Goal: Information Seeking & Learning: Find specific page/section

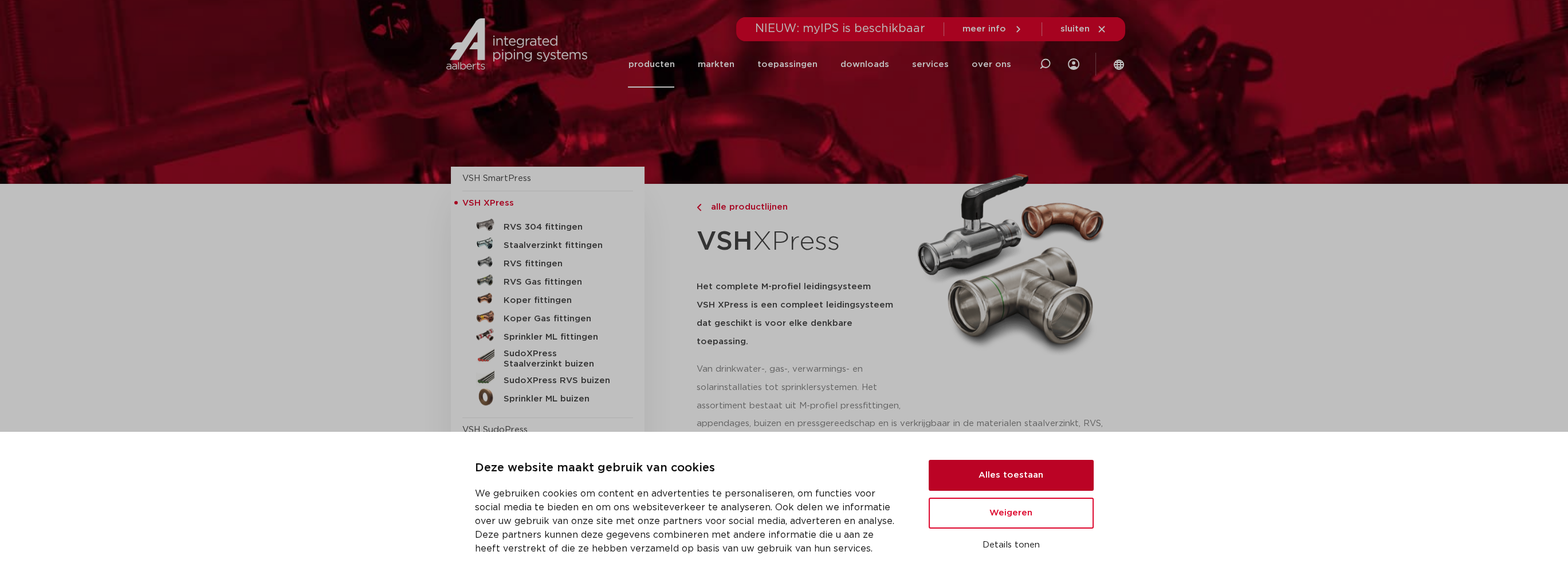
click at [972, 416] on button "Alles toestaan" at bounding box center [1011, 475] width 165 height 31
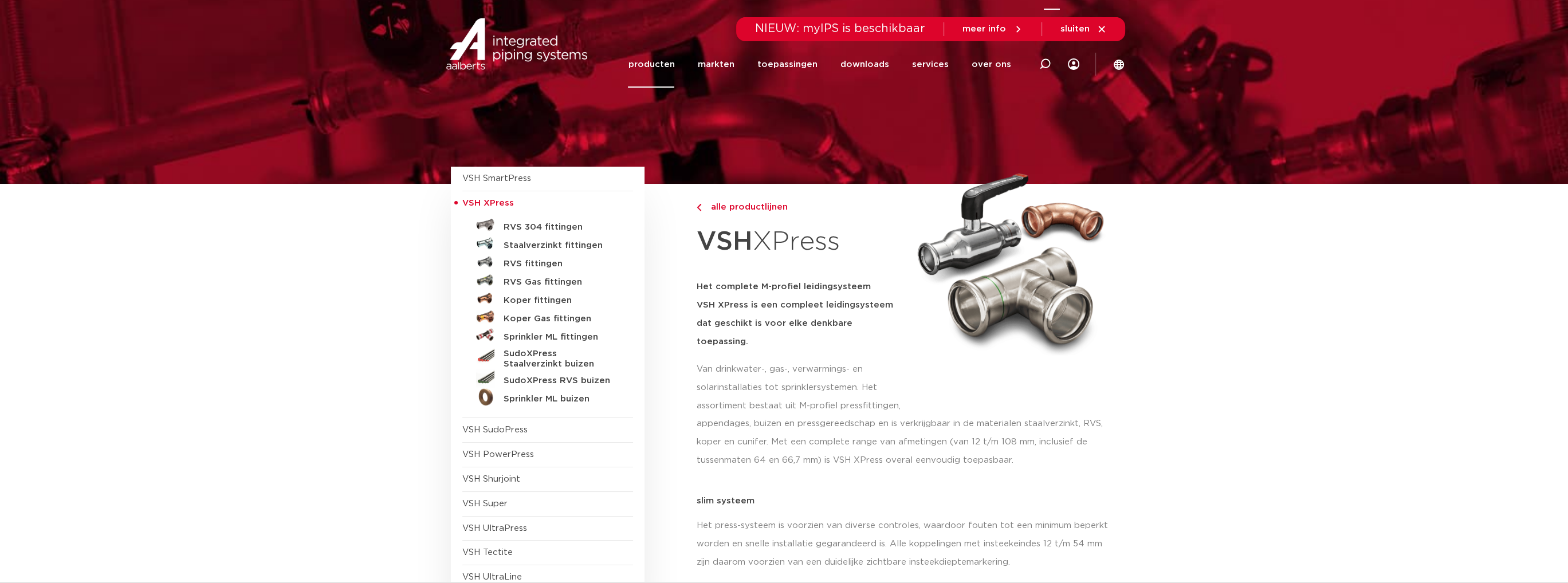
click at [972, 67] on icon at bounding box center [1045, 64] width 11 height 11
type input "automatisch ontluchters"
click button "Zoeken" at bounding box center [0, 0] width 0 height 0
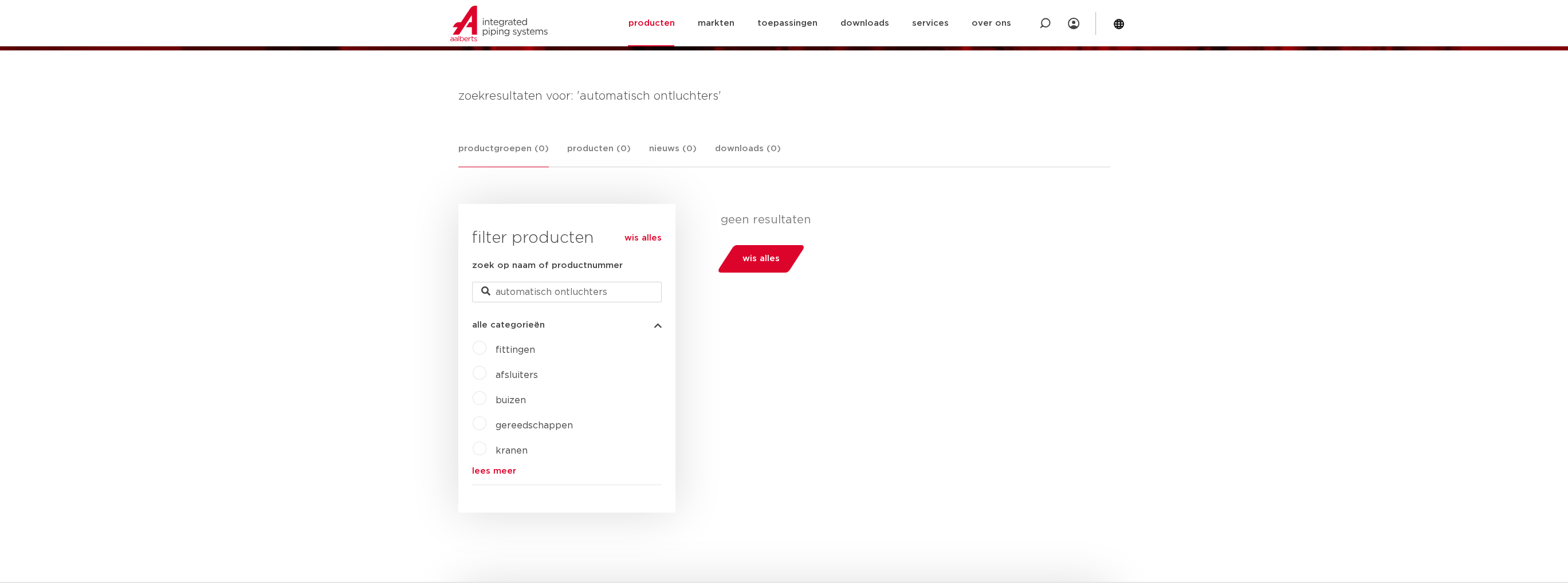
scroll to position [153, 0]
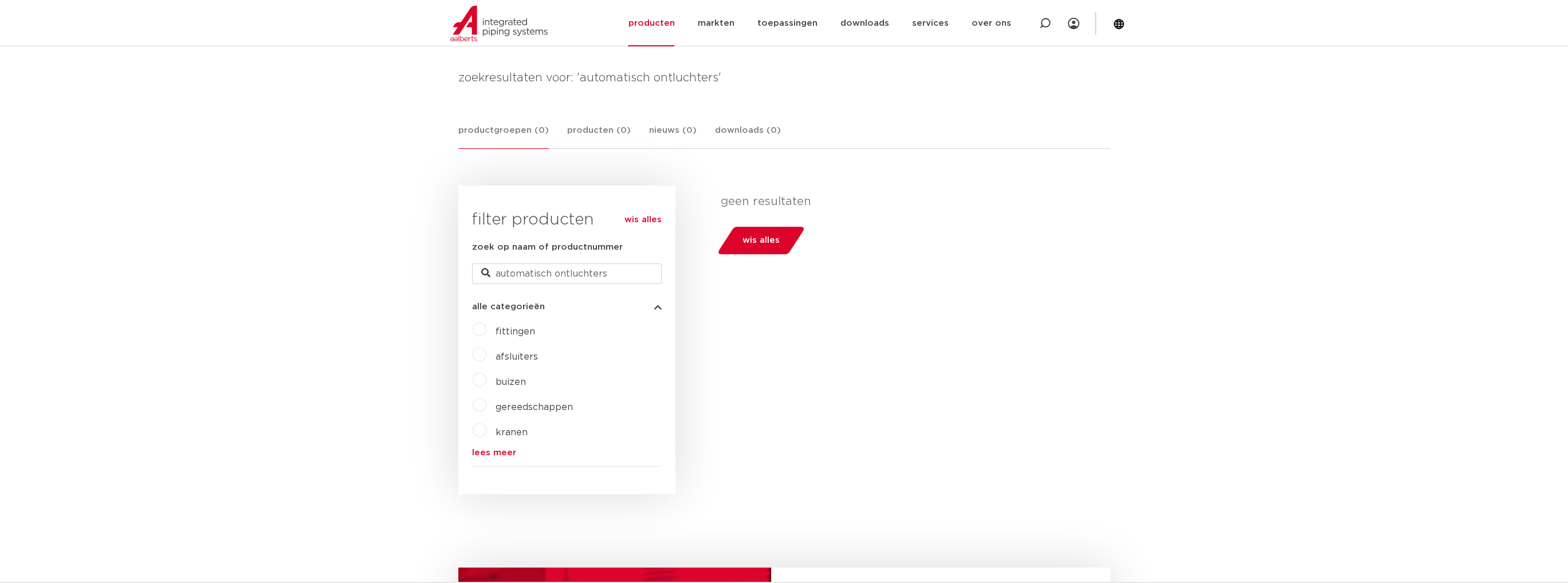
click at [507, 452] on link "lees meer" at bounding box center [567, 452] width 190 height 8
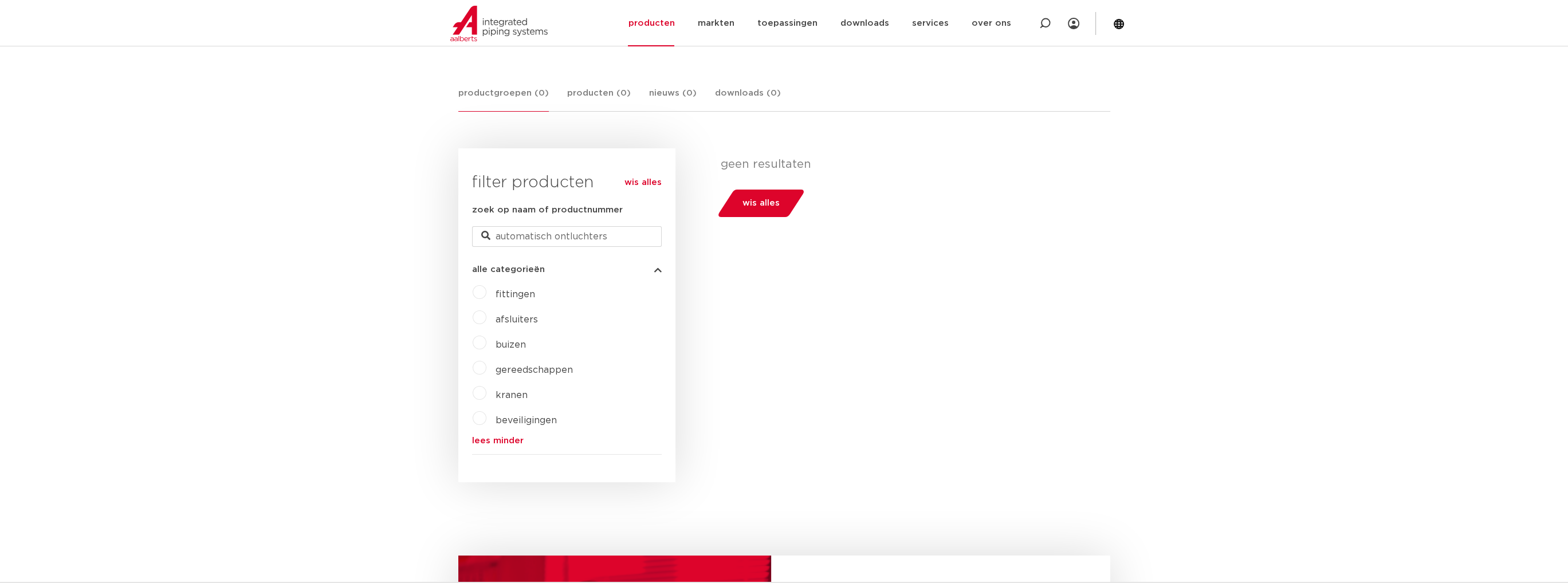
scroll to position [191, 0]
click at [521, 319] on span "afsluiters" at bounding box center [517, 319] width 42 height 9
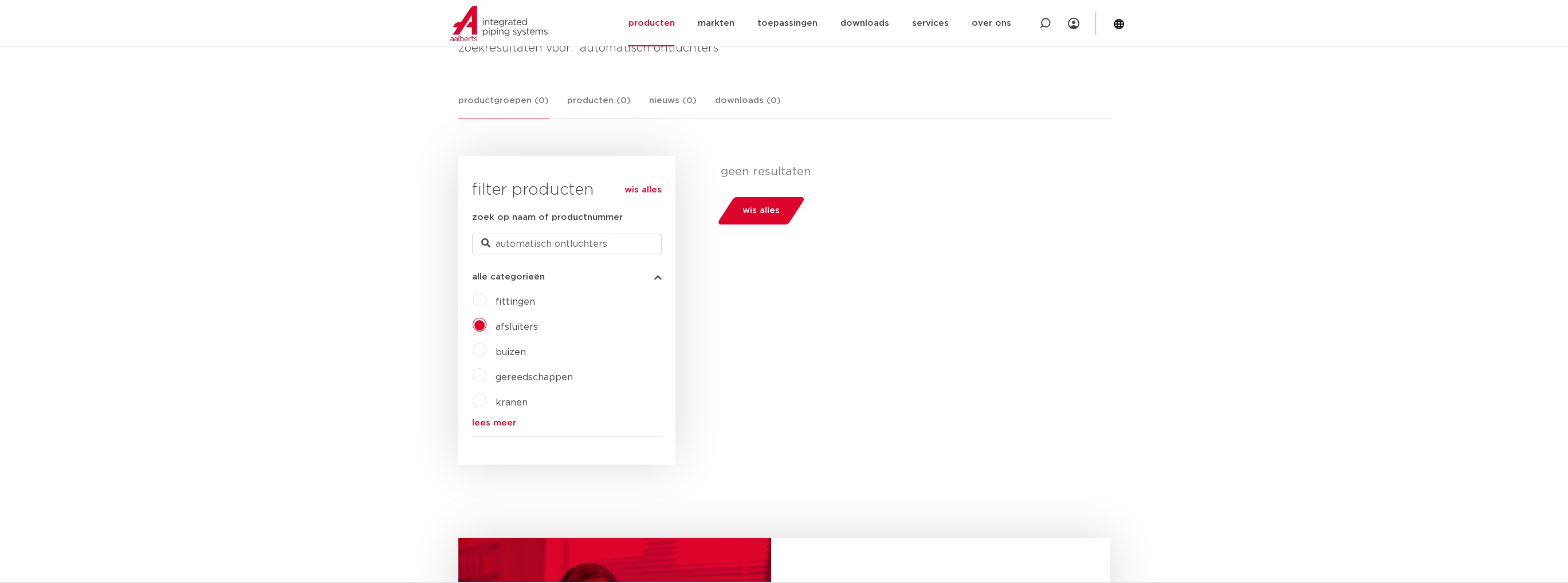
scroll to position [120, 0]
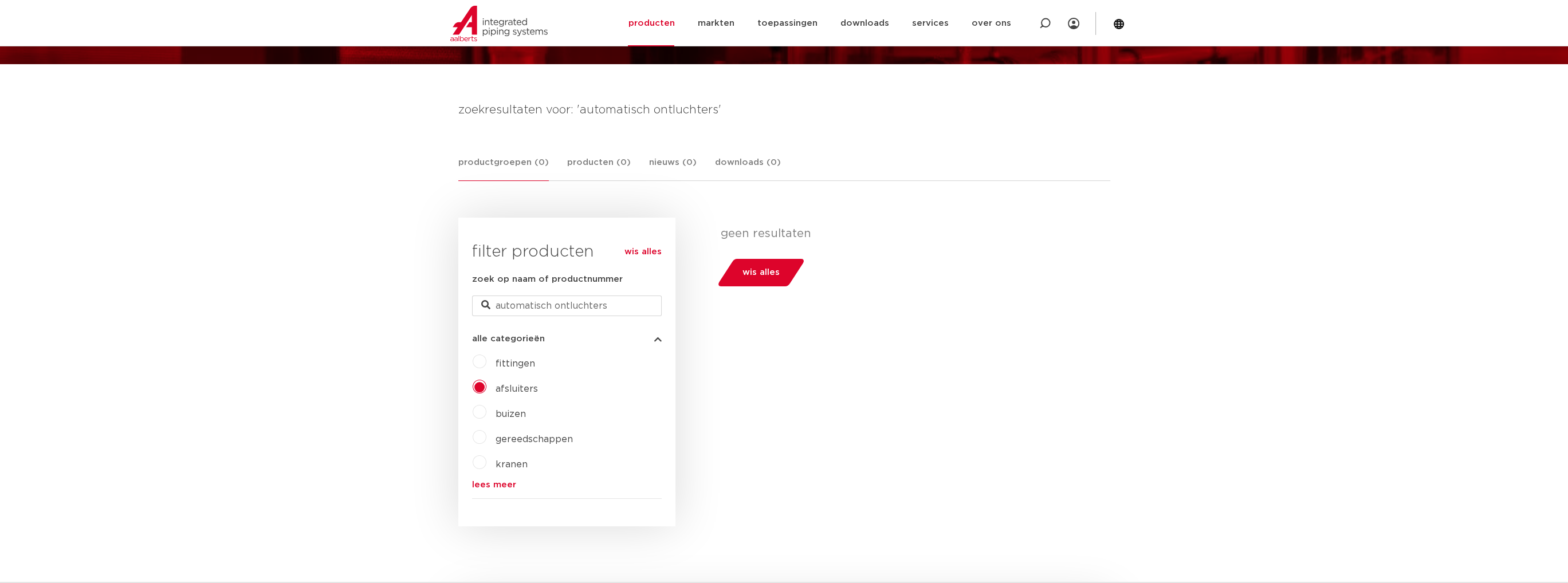
click at [487, 413] on label "buizen" at bounding box center [506, 412] width 40 height 19
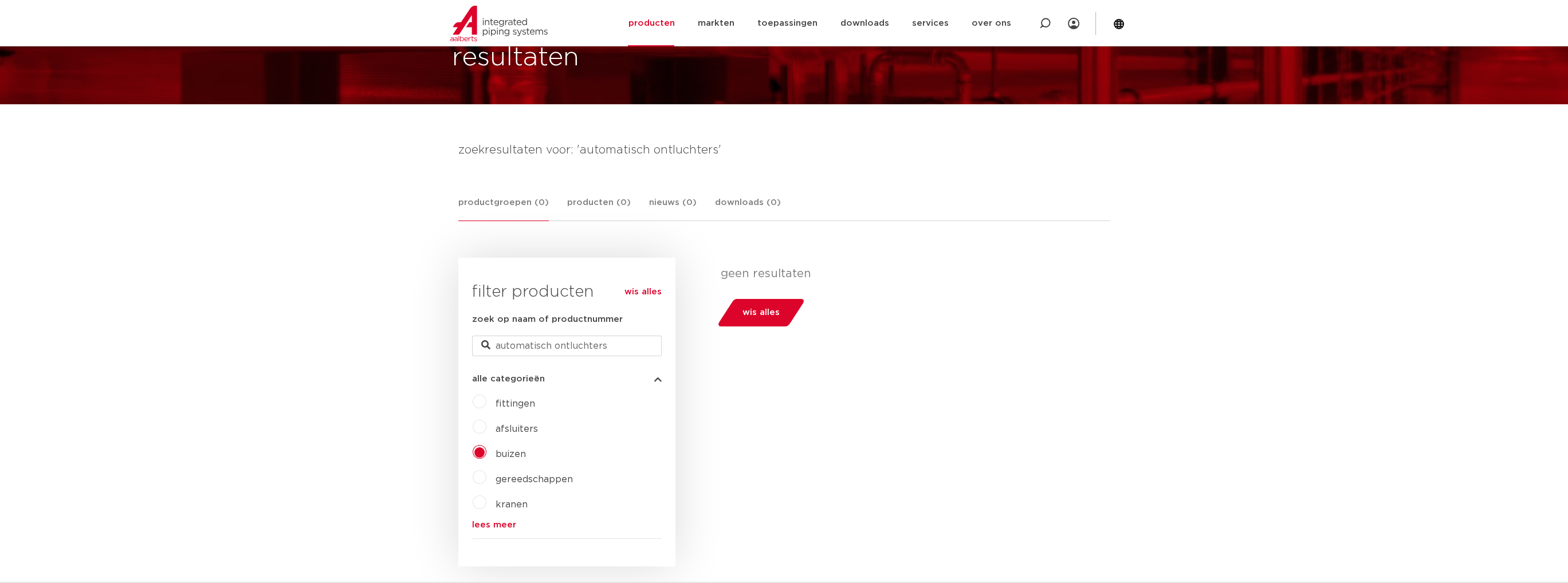
scroll to position [229, 0]
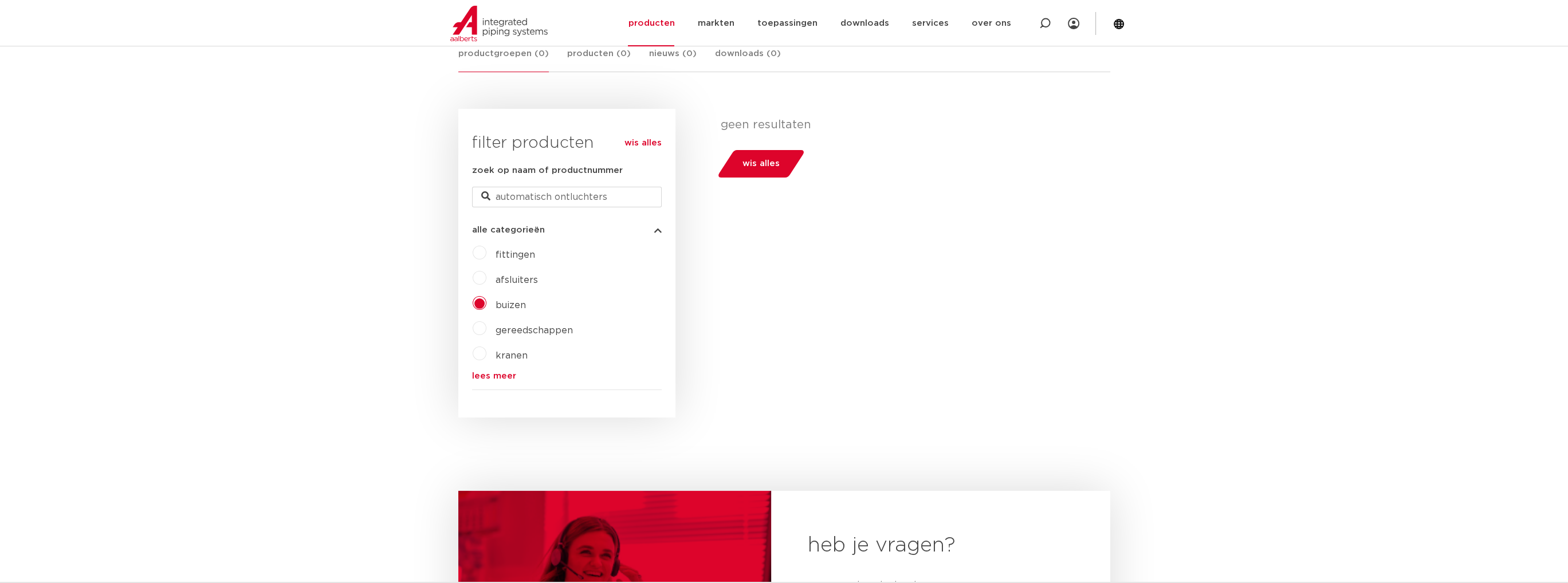
click at [482, 375] on link "lees meer" at bounding box center [567, 375] width 190 height 8
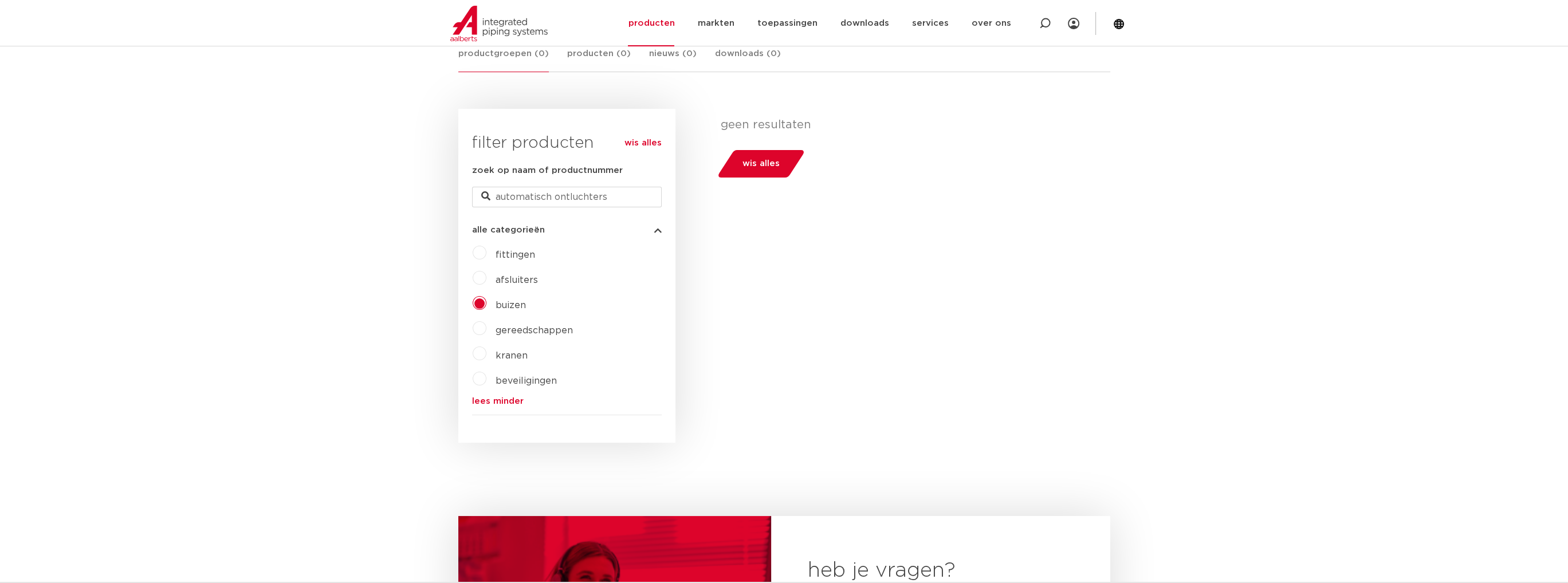
click at [487, 356] on label "kranen" at bounding box center [507, 353] width 42 height 19
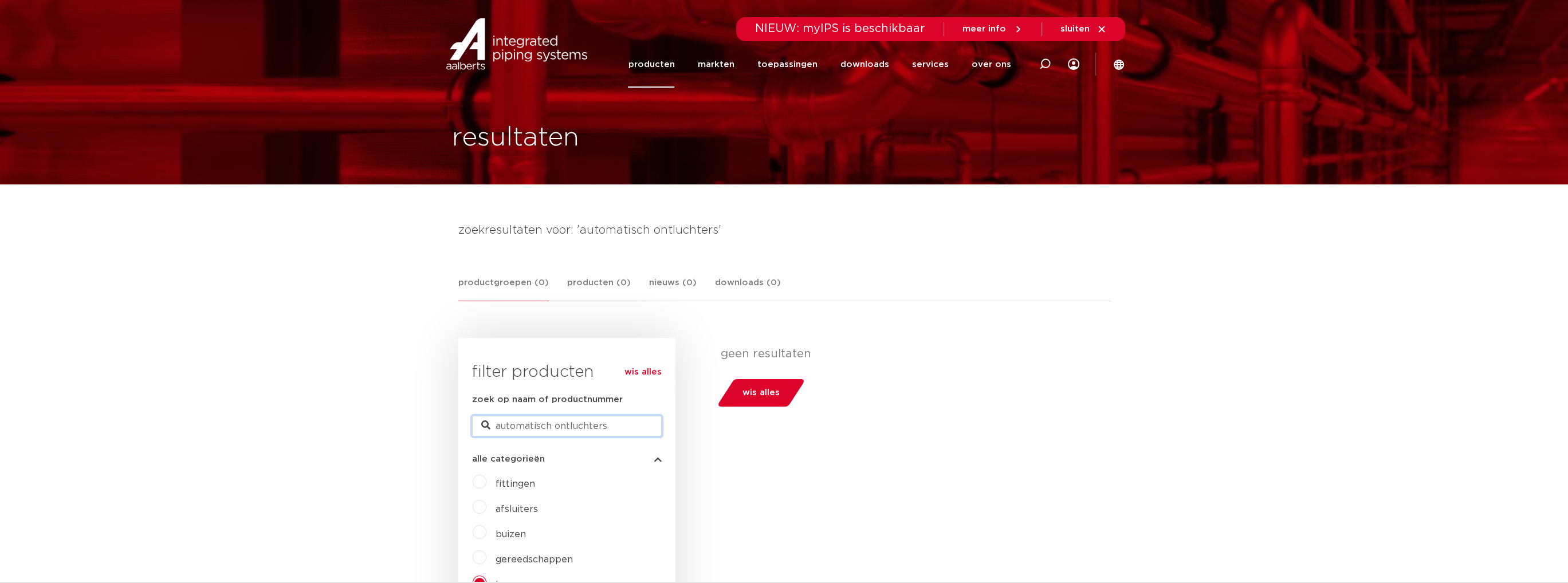
click at [555, 427] on input "automatisch ontluchters" at bounding box center [567, 426] width 190 height 20
type input "ontluchters"
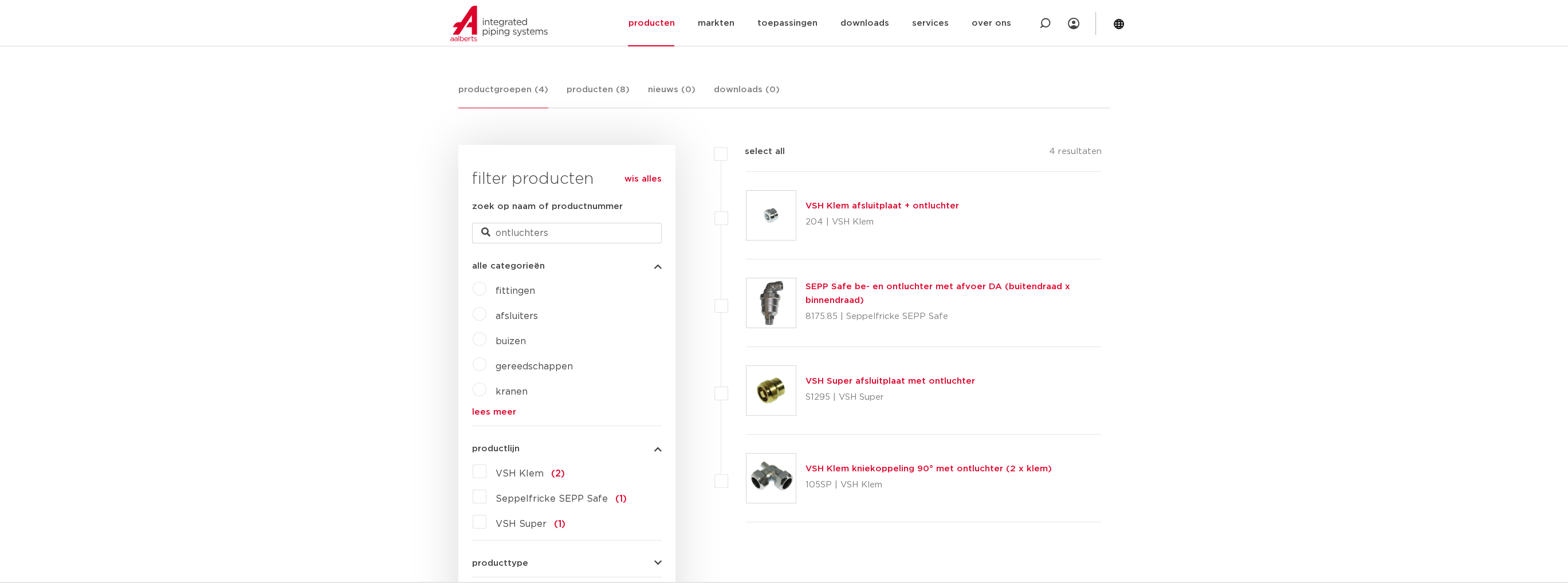
scroll to position [191, 0]
click at [978, 287] on link "SEPP Safe be- en ontluchter met afvoer DA (buitendraad x binnendraad)" at bounding box center [938, 296] width 264 height 22
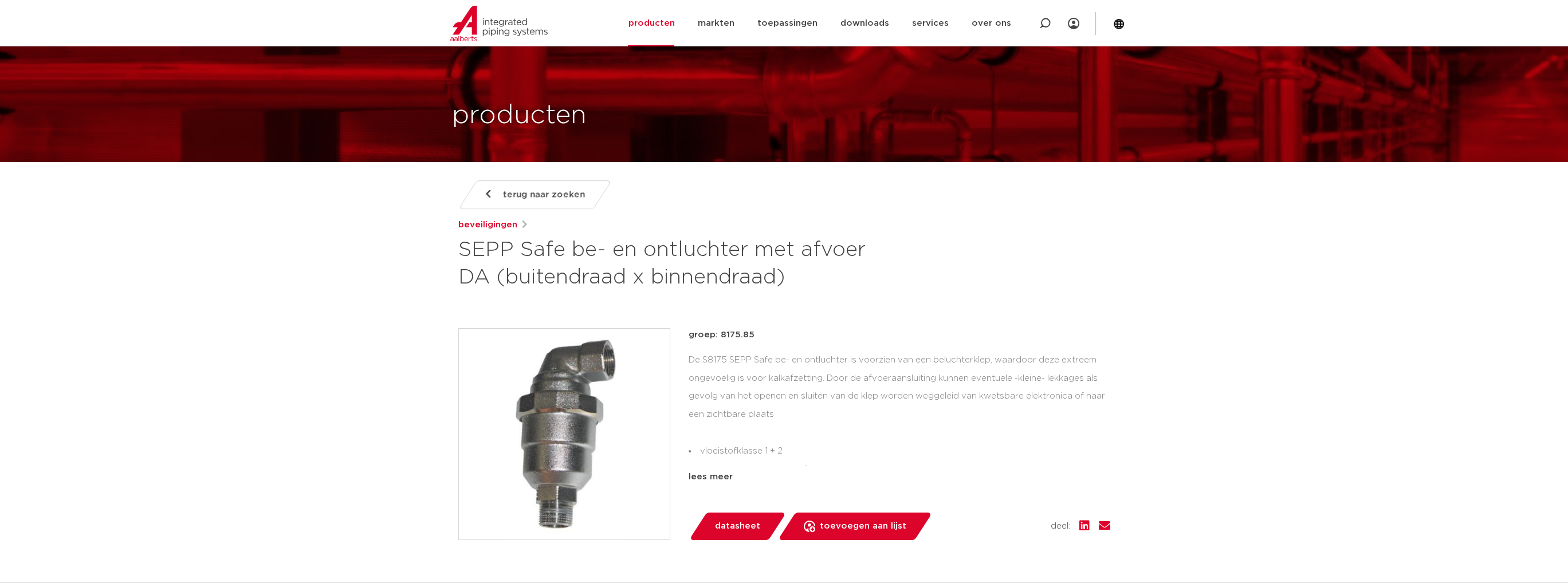
scroll to position [76, 0]
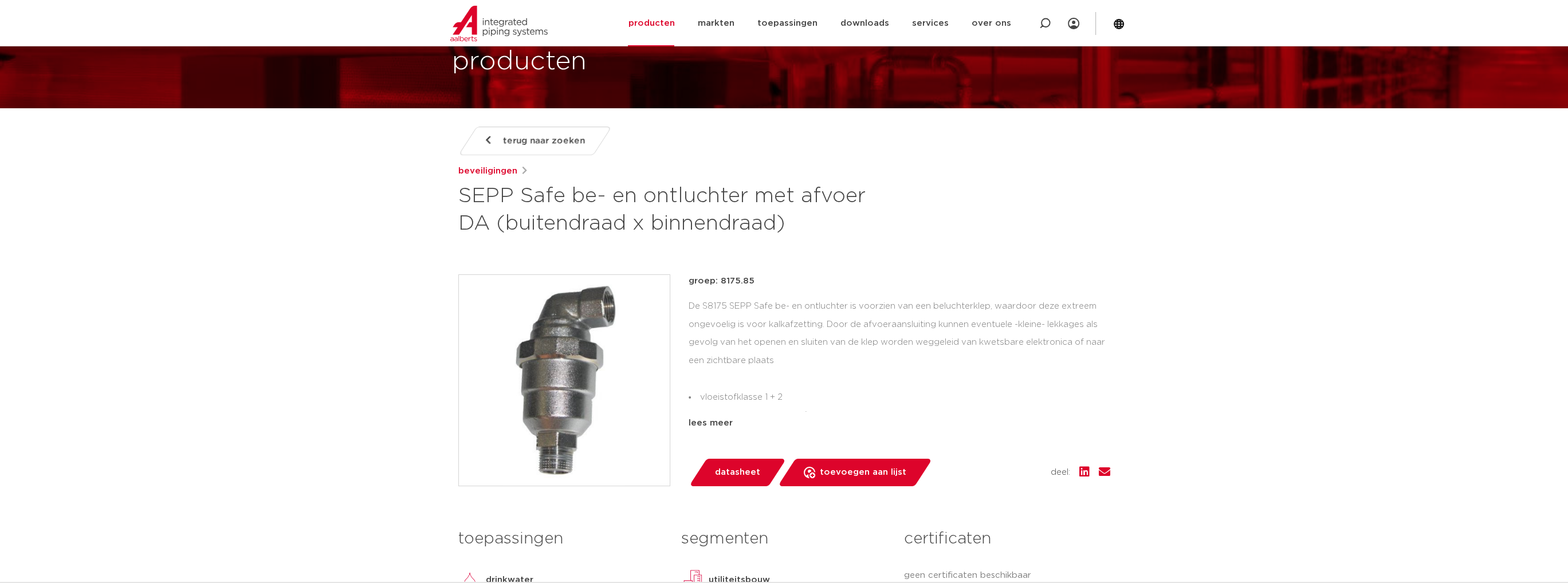
click at [720, 422] on div "lees meer" at bounding box center [899, 423] width 422 height 14
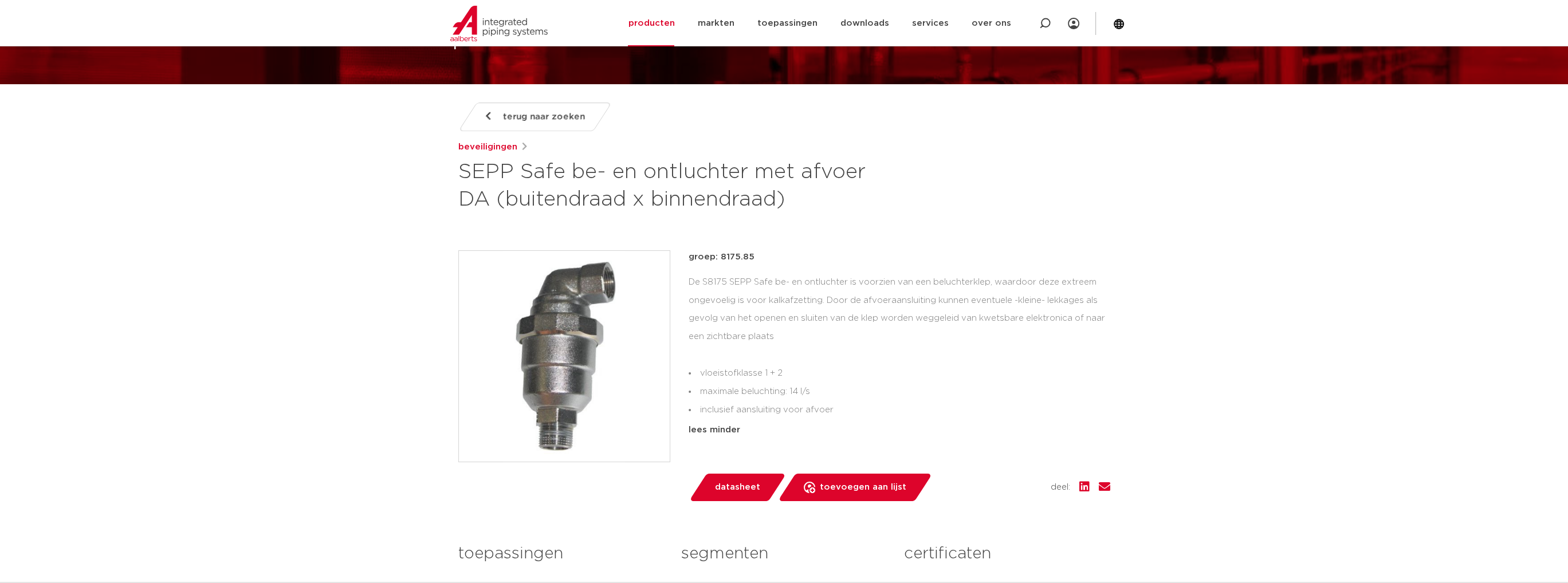
scroll to position [114, 0]
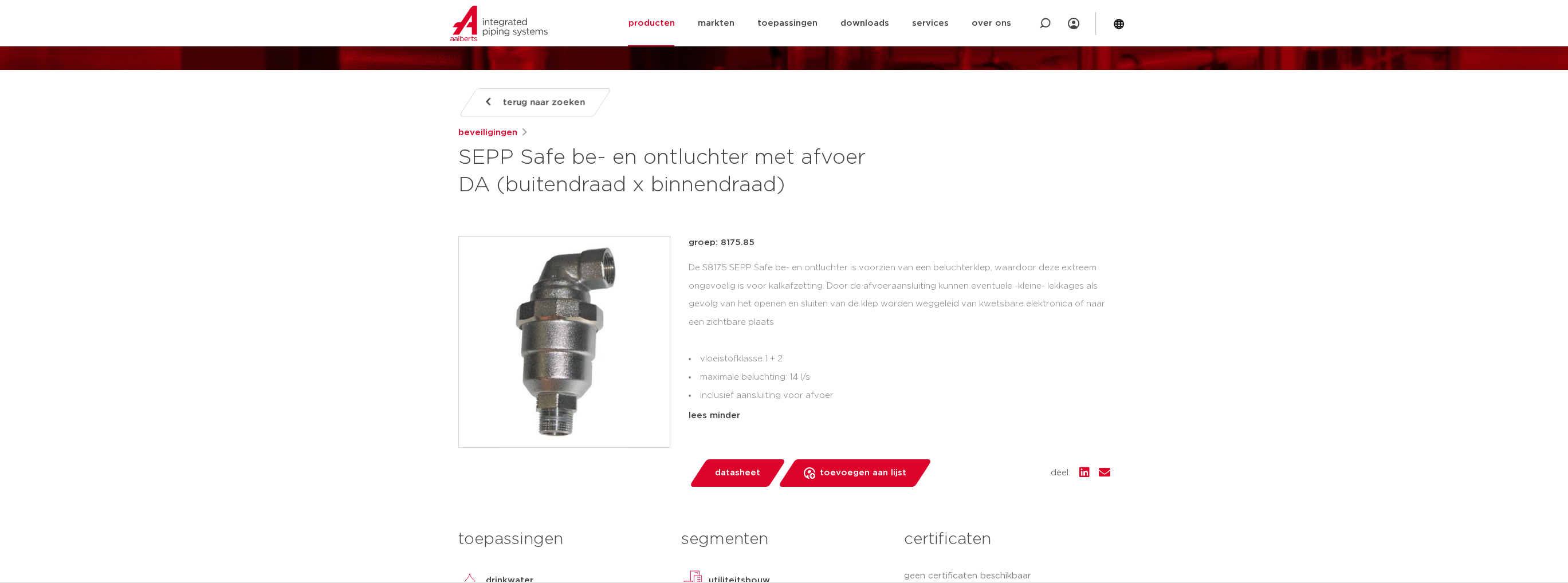
click at [741, 470] on span "datasheet" at bounding box center [737, 473] width 45 height 19
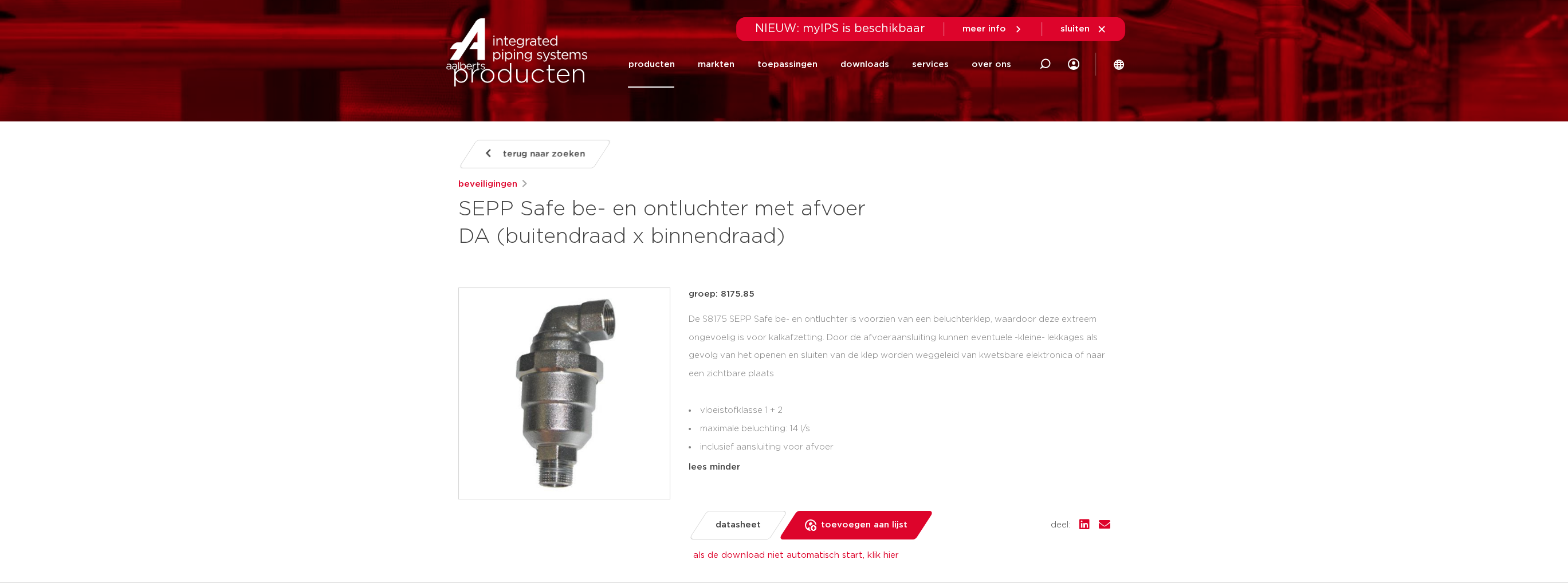
scroll to position [0, 0]
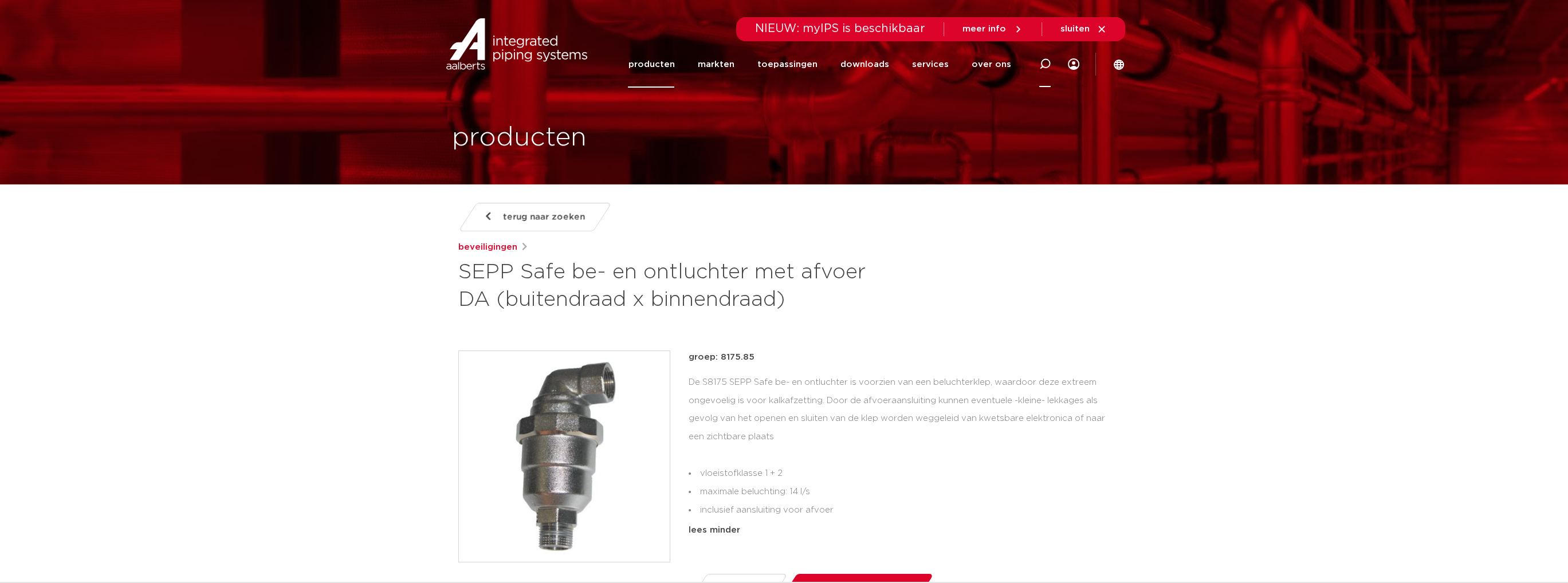
click at [1049, 61] on icon at bounding box center [1045, 64] width 14 height 14
type input "overschuifsok"
click button "Zoeken" at bounding box center [0, 0] width 0 height 0
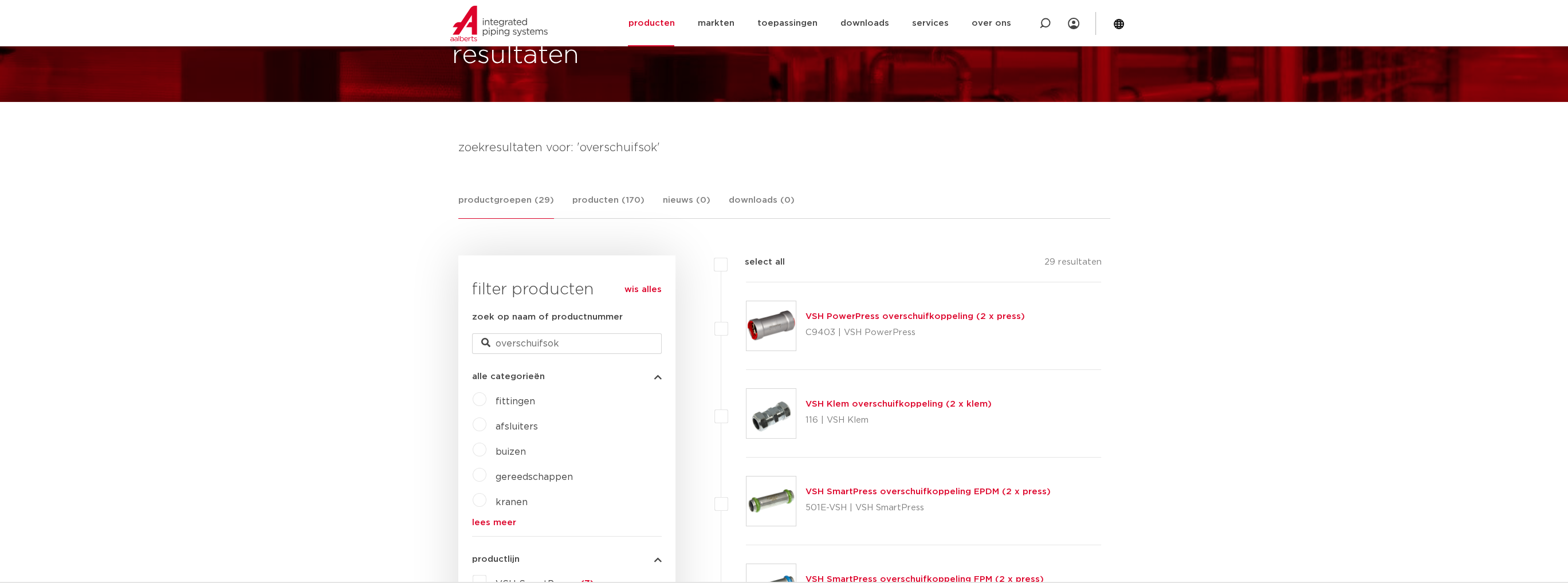
scroll to position [75, 0]
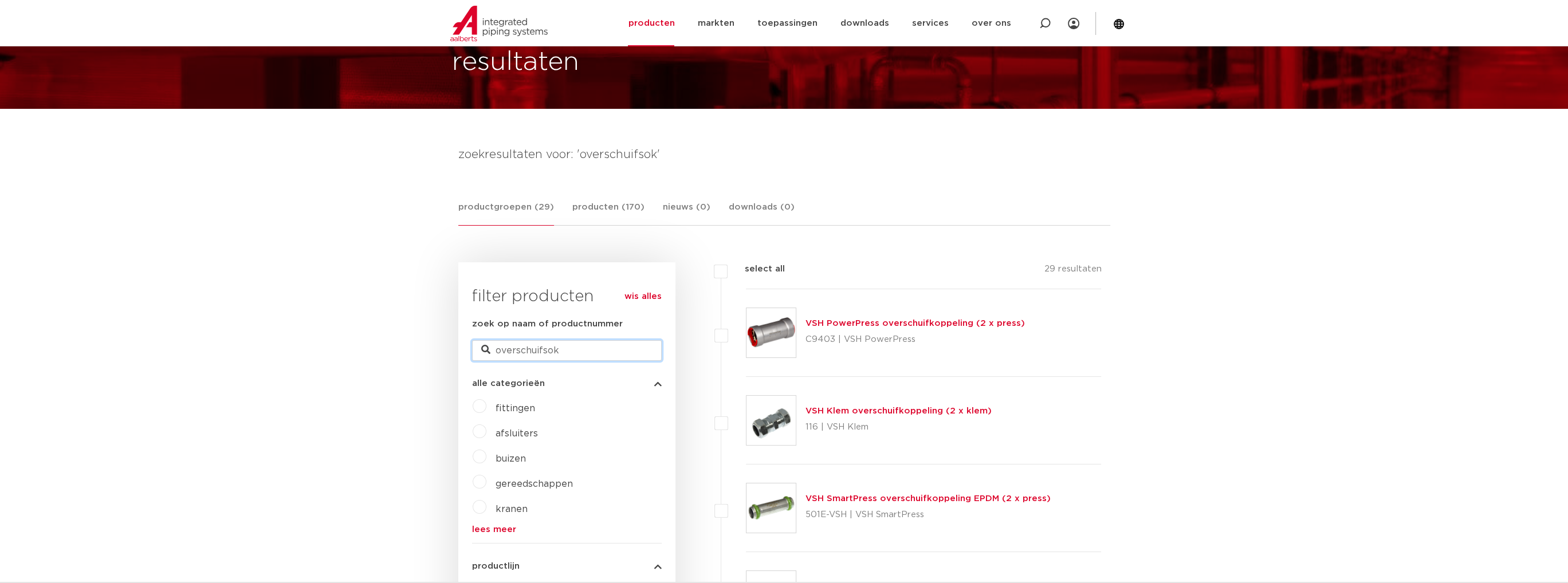
drag, startPoint x: 559, startPoint y: 350, endPoint x: 487, endPoint y: 356, distance: 72.2
click at [487, 356] on input "overschuifsok" at bounding box center [567, 351] width 190 height 20
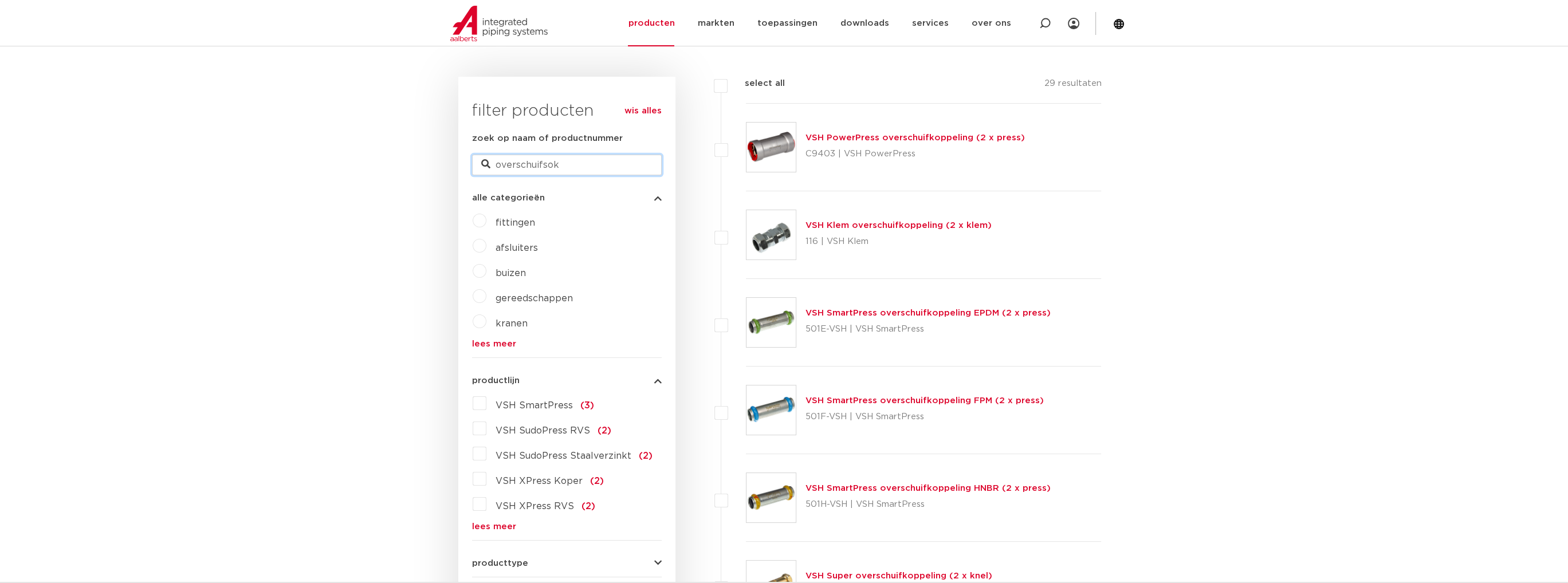
scroll to position [267, 0]
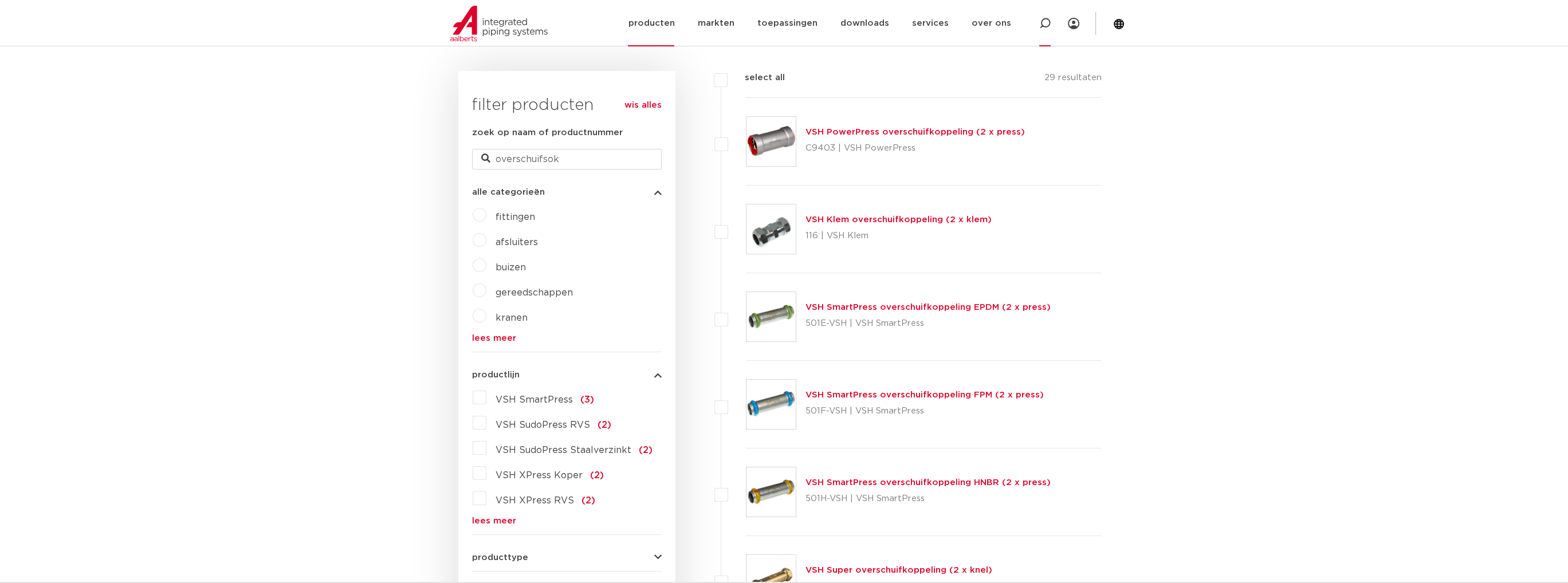
click at [1047, 26] on icon at bounding box center [1045, 24] width 14 height 14
paste input "overschuifsok"
type input "overschuifsok rond54"
click button "Zoeken" at bounding box center [0, 0] width 0 height 0
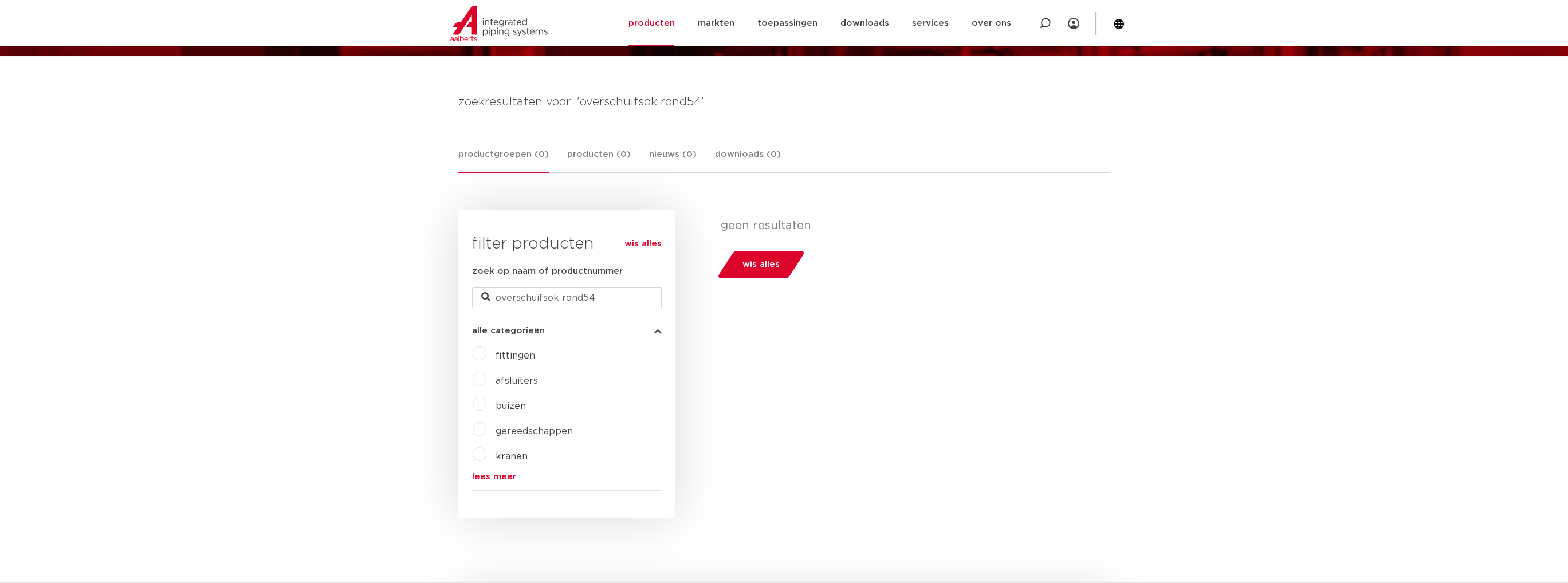
scroll to position [114, 0]
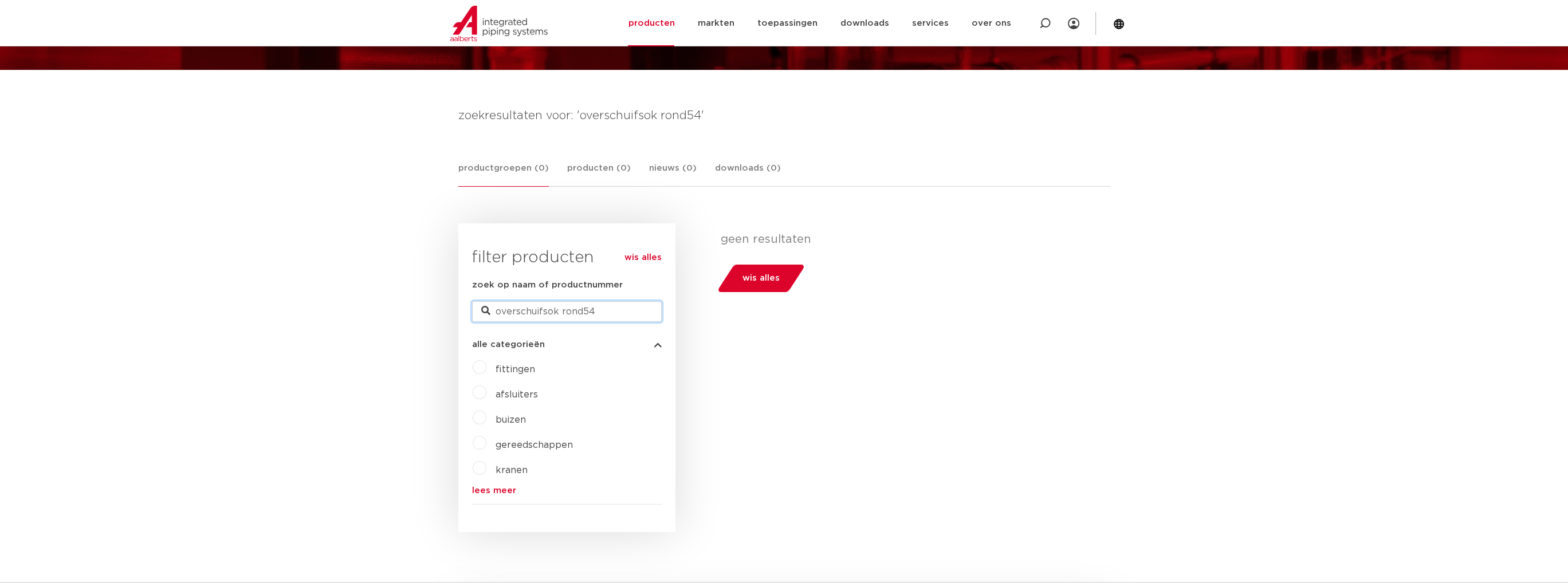
click at [627, 309] on input "overschuifsok rond54" at bounding box center [567, 312] width 190 height 20
click at [582, 314] on input "overschuifsok rond54" at bounding box center [567, 312] width 190 height 20
type input "overschuifsok rond 54"
click at [614, 308] on input "overschuifsok rond 54" at bounding box center [567, 312] width 190 height 20
type input "overschuifsok"
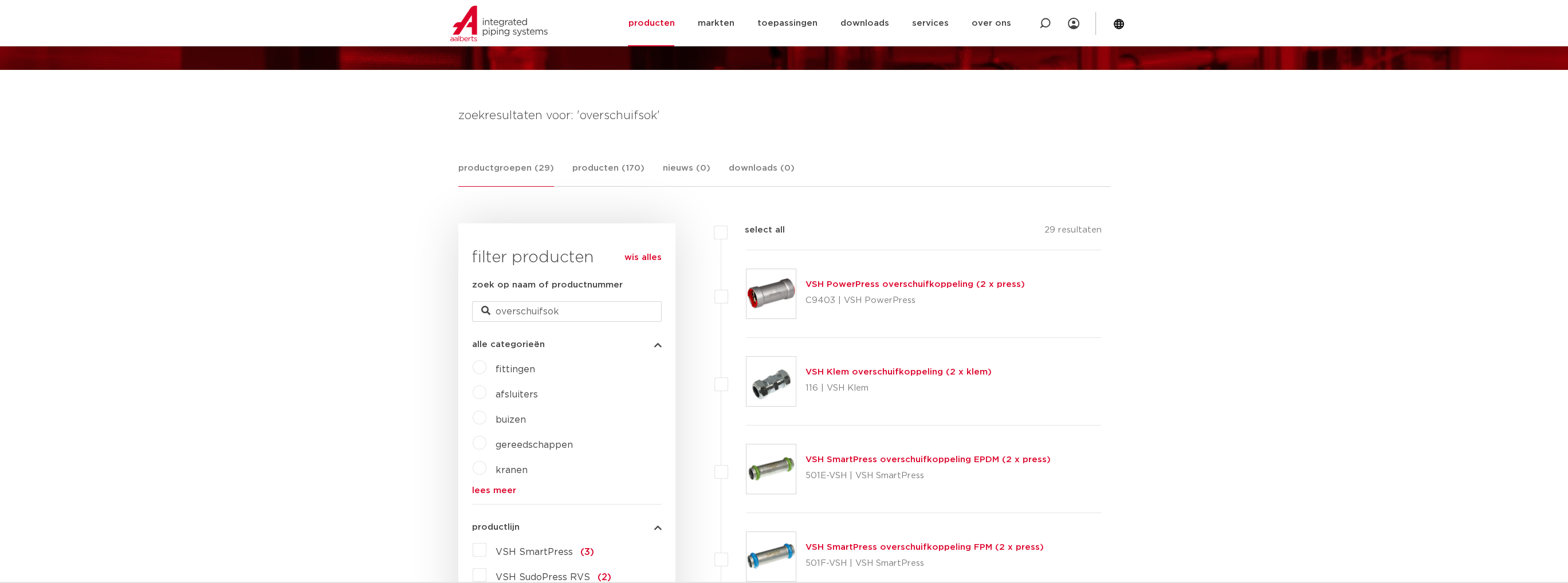
click at [779, 292] on img at bounding box center [771, 294] width 49 height 49
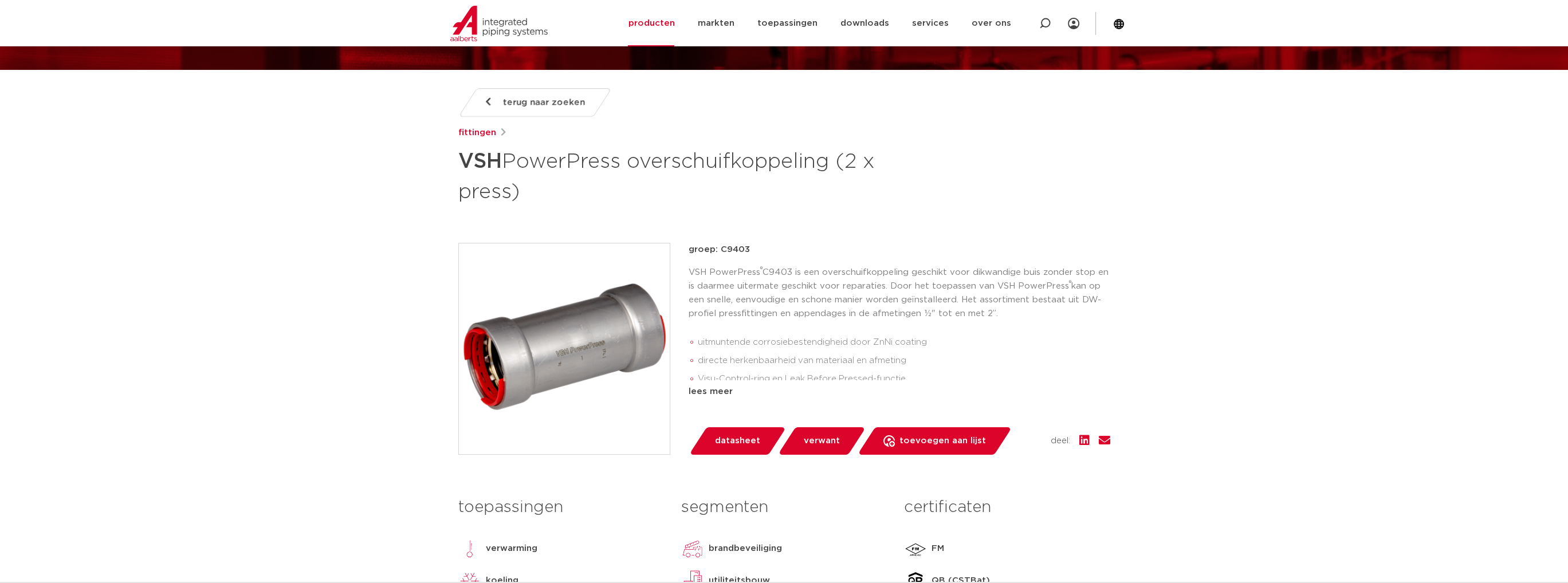
scroll to position [114, 0]
click at [724, 392] on div "lees meer" at bounding box center [899, 392] width 422 height 14
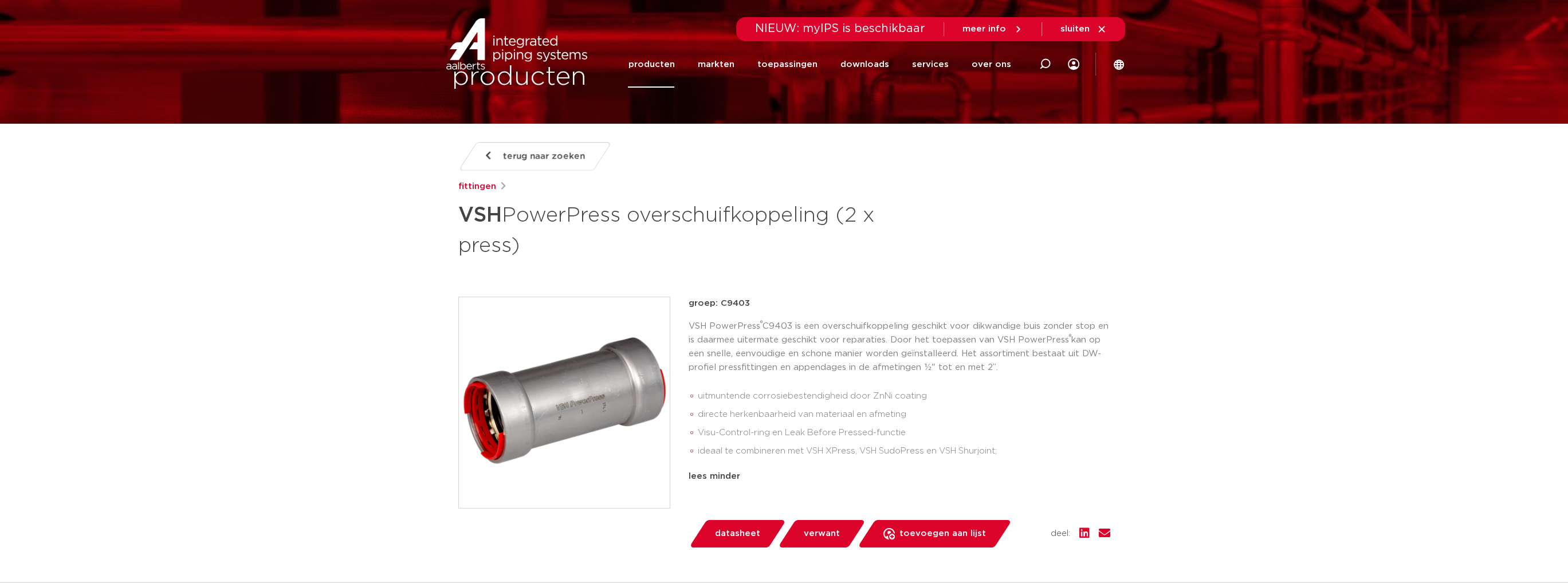
scroll to position [0, 0]
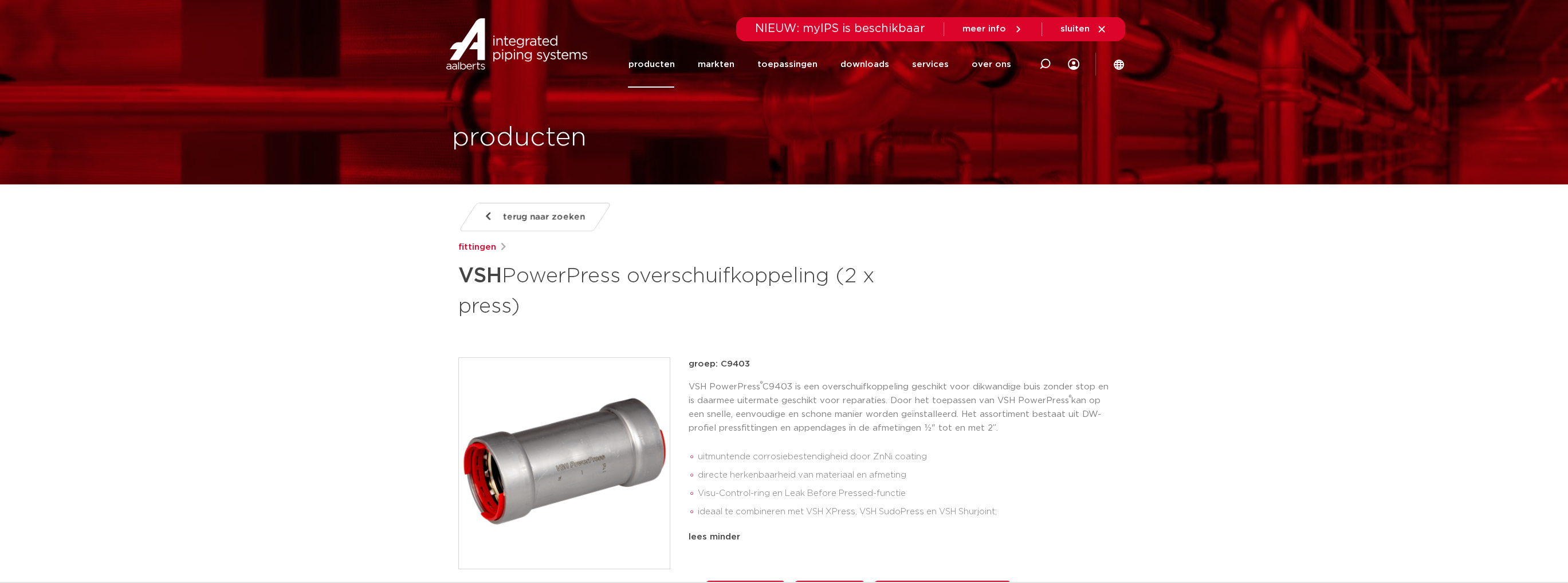
click at [520, 223] on span "terug naar zoeken" at bounding box center [544, 217] width 82 height 19
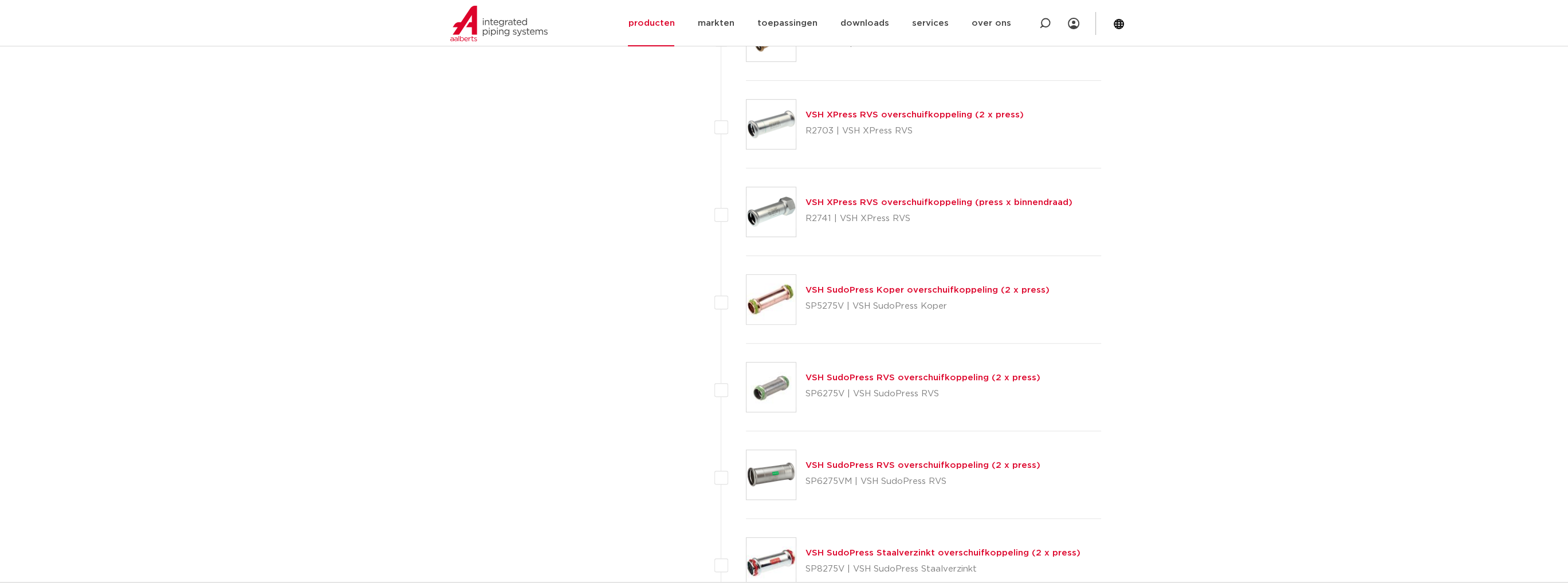
scroll to position [1336, 0]
